Goal: Information Seeking & Learning: Learn about a topic

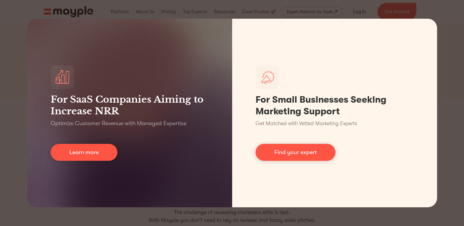
click at [305, 13] on div "For SaaS Companies Aiming to Increase NRR Optimize Customer Revenue with Manage…" at bounding box center [232, 113] width 464 height 226
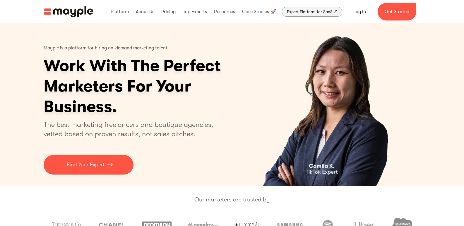
click at [326, 9] on div "Expert Platform for SaaS" at bounding box center [310, 11] width 46 height 7
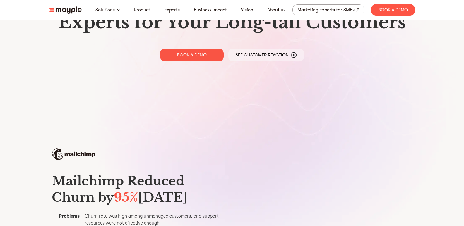
scroll to position [29, 0]
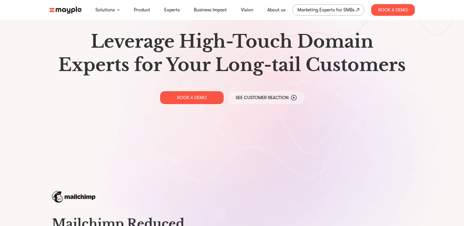
click at [274, 98] on p "See Customer Reaction" at bounding box center [262, 98] width 53 height 6
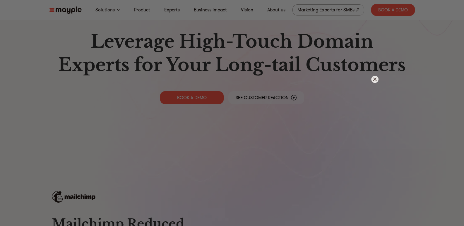
click at [374, 79] on img at bounding box center [374, 79] width 7 height 7
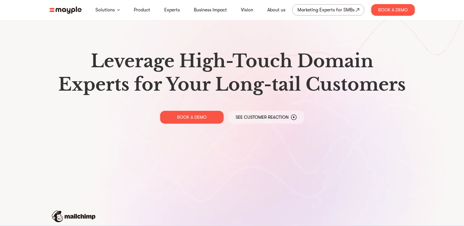
scroll to position [0, 0]
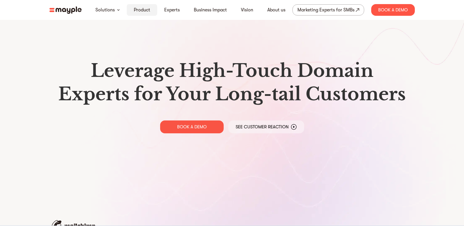
click at [140, 6] on div "Product" at bounding box center [142, 10] width 30 height 12
click at [141, 10] on link "Product" at bounding box center [142, 9] width 16 height 7
